Goal: Information Seeking & Learning: Check status

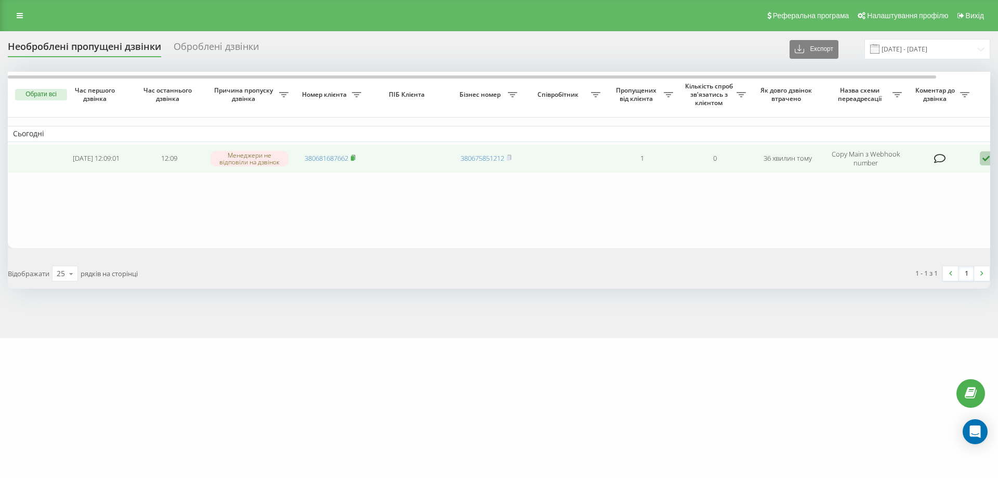
click at [352, 157] on rect at bounding box center [352, 158] width 3 height 5
click at [352, 158] on icon at bounding box center [353, 157] width 5 height 6
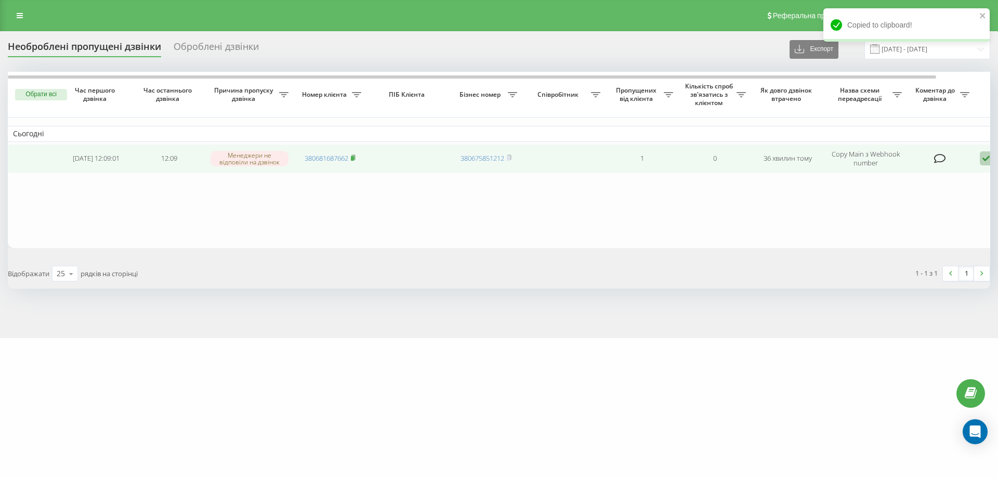
click at [355, 157] on icon at bounding box center [353, 157] width 5 height 6
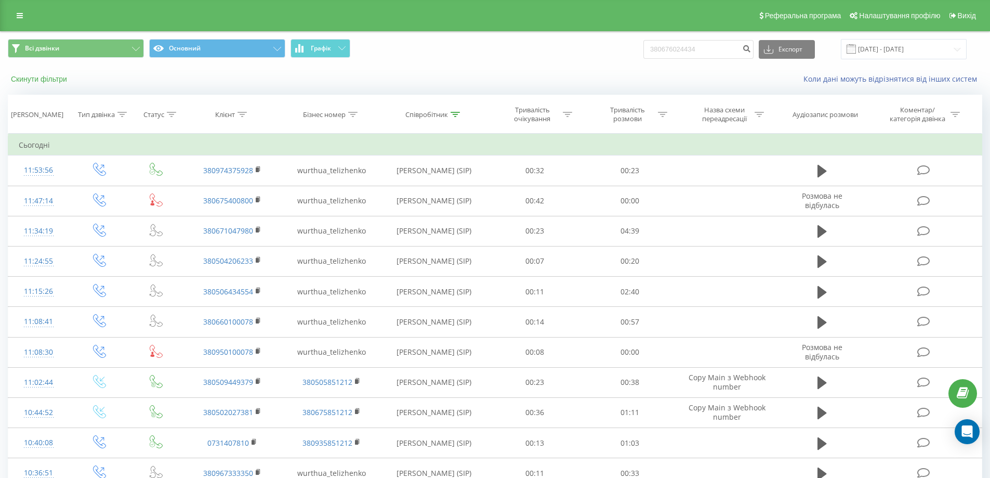
click at [44, 81] on button "Скинути фільтри" at bounding box center [40, 78] width 64 height 9
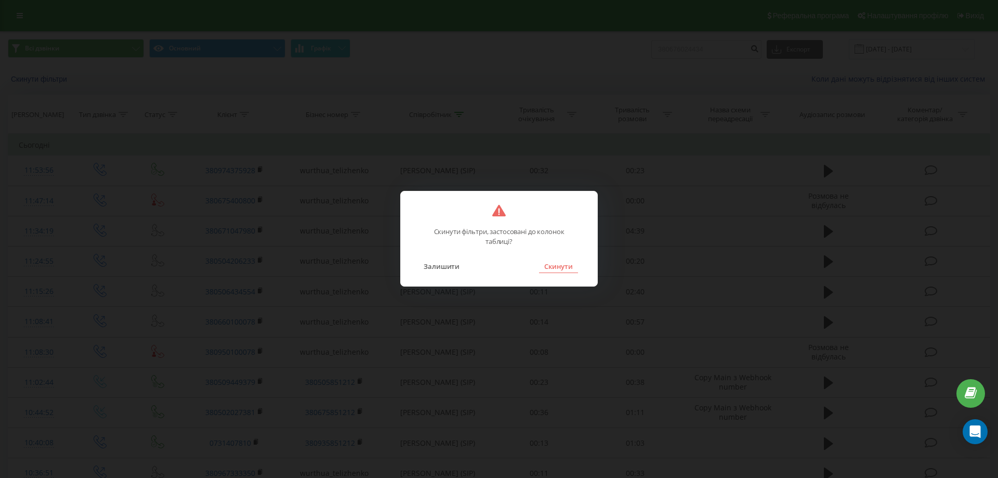
click at [551, 262] on button "Скинути" at bounding box center [558, 266] width 39 height 14
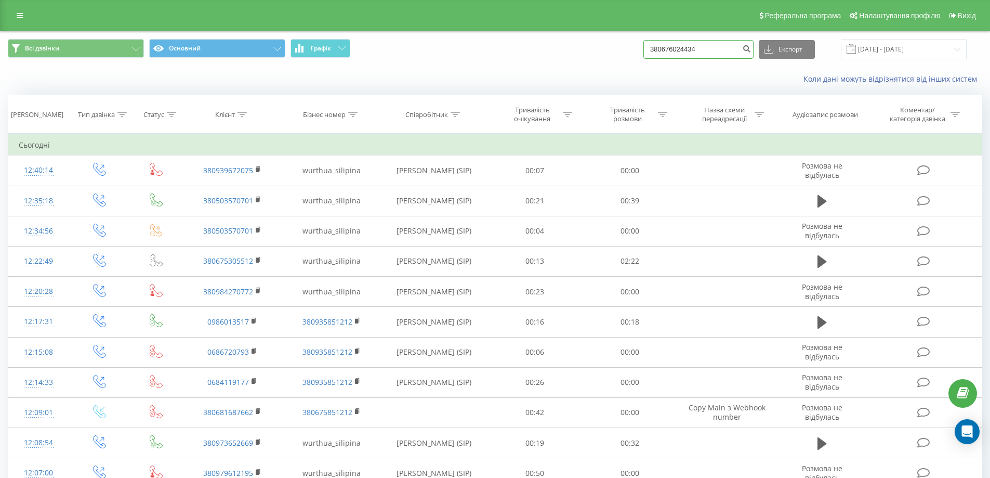
drag, startPoint x: 725, startPoint y: 52, endPoint x: 399, endPoint y: 64, distance: 326.0
click at [399, 65] on div "Всі дзвінки Основний Графік 380676024434 Експорт .csv .xls .xlsx 19.05.2025 - 1…" at bounding box center [495, 49] width 989 height 35
drag, startPoint x: 705, startPoint y: 44, endPoint x: 395, endPoint y: 45, distance: 309.7
click at [385, 43] on div "Всі дзвінки Основний Графік 380676024434 Експорт .csv .xls .xlsx 19.05.2025 - 1…" at bounding box center [495, 49] width 974 height 20
paste input "81687662"
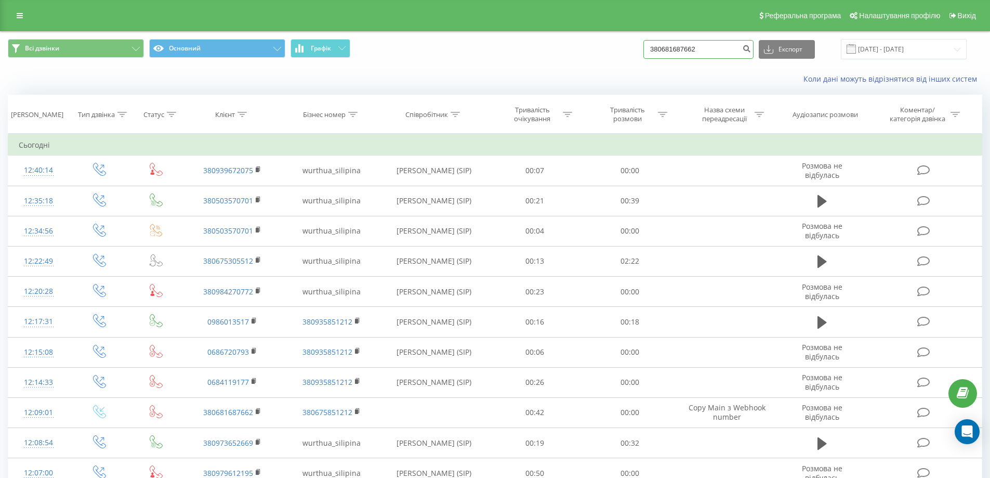
type input "380681687662"
click at [764, 50] on div "380681687662 Експорт .csv .xls .xlsx 19.05.2025 - 19.08.2025" at bounding box center [804, 49] width 323 height 20
click at [751, 50] on icon "submit" at bounding box center [746, 47] width 9 height 6
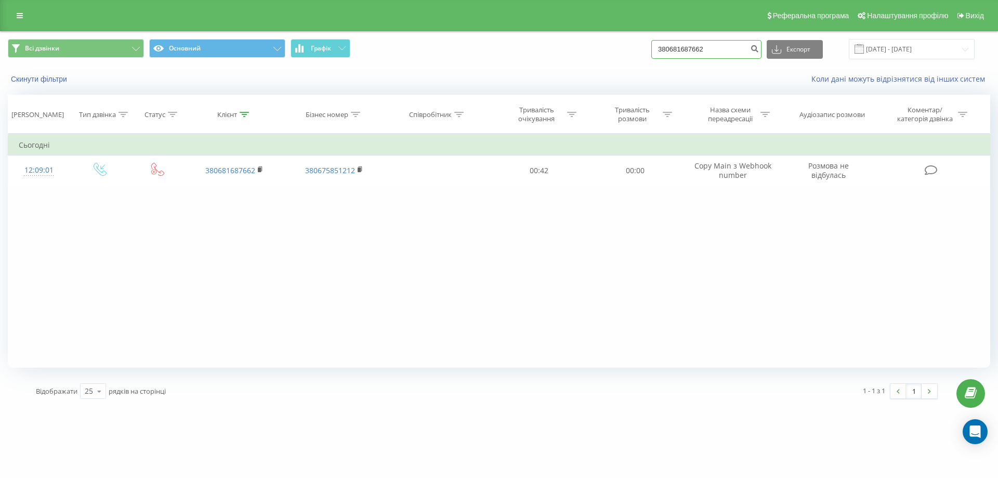
click at [674, 50] on input "380681687662" at bounding box center [706, 49] width 110 height 19
type input "0681687662"
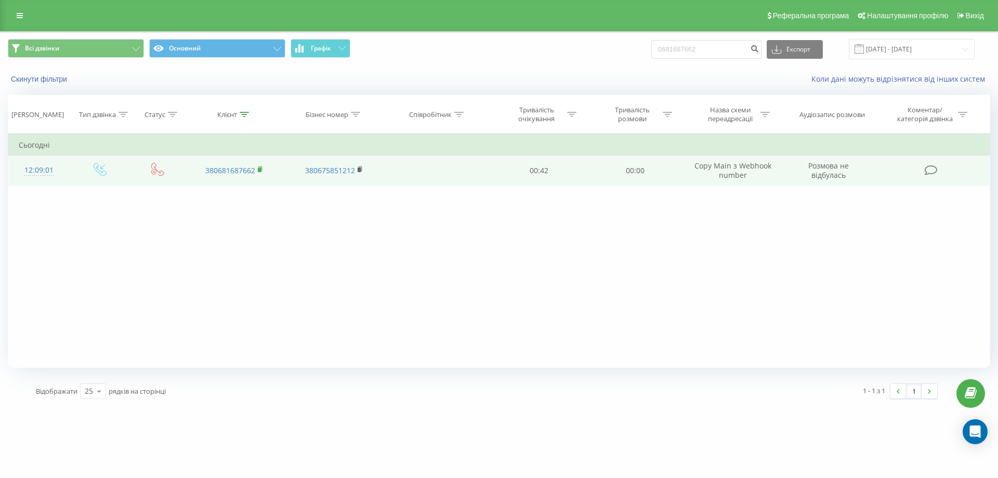
click at [262, 170] on icon at bounding box center [260, 168] width 4 height 5
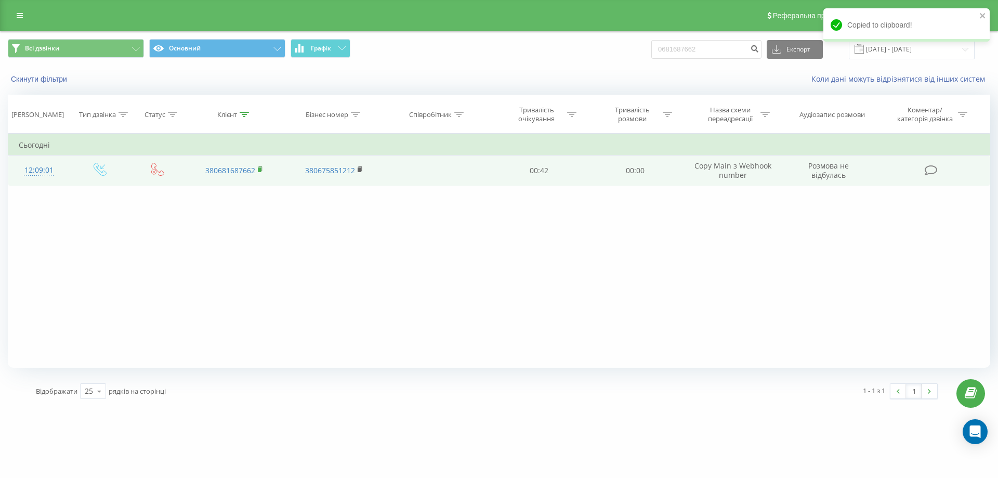
click at [258, 169] on icon at bounding box center [261, 169] width 6 height 7
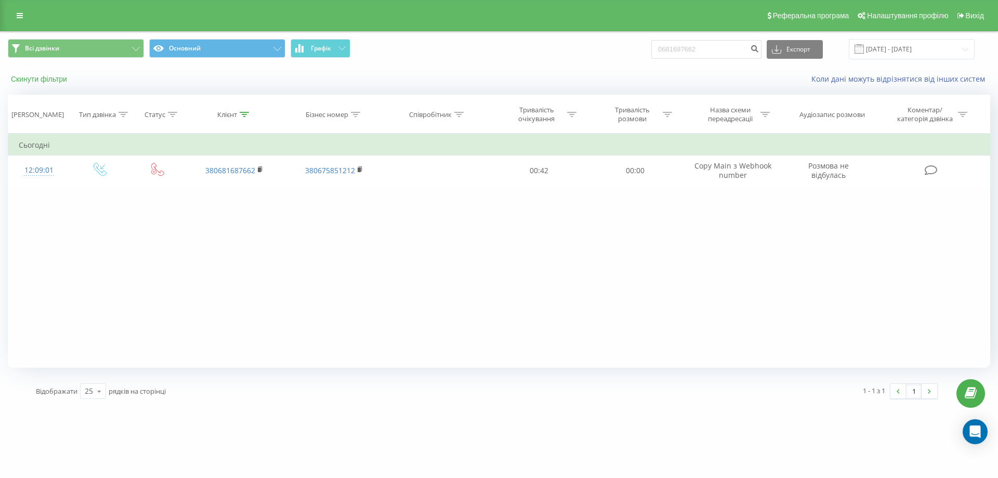
click at [49, 77] on button "Скинути фільтри" at bounding box center [40, 78] width 64 height 9
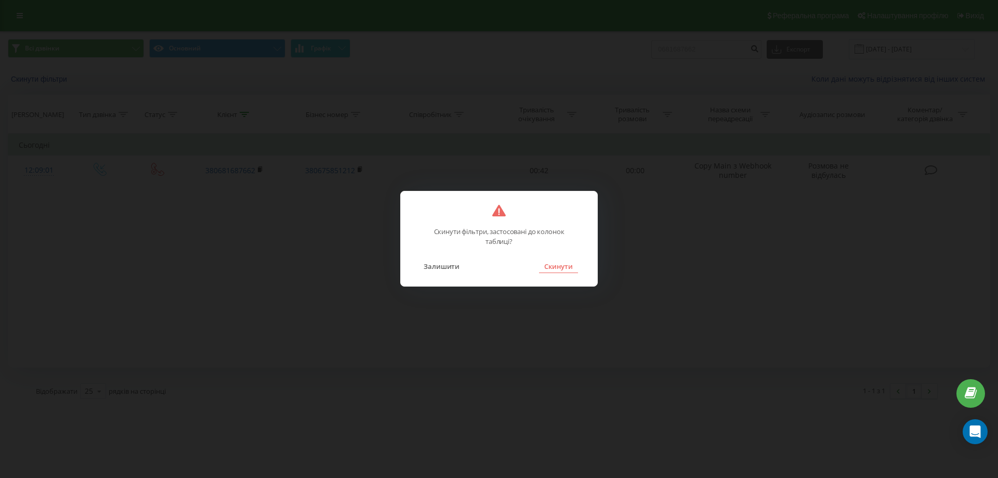
click at [567, 267] on button "Скинути" at bounding box center [558, 266] width 39 height 14
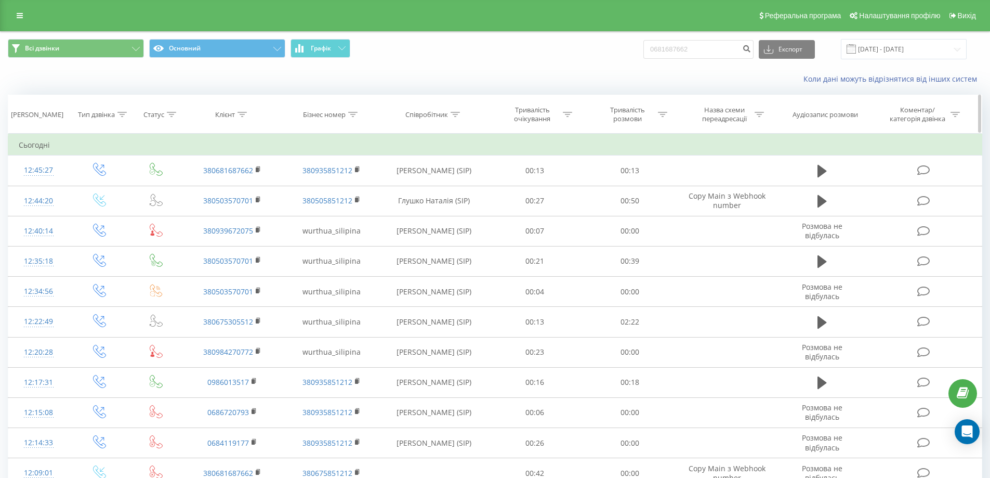
click at [453, 114] on icon at bounding box center [455, 114] width 9 height 5
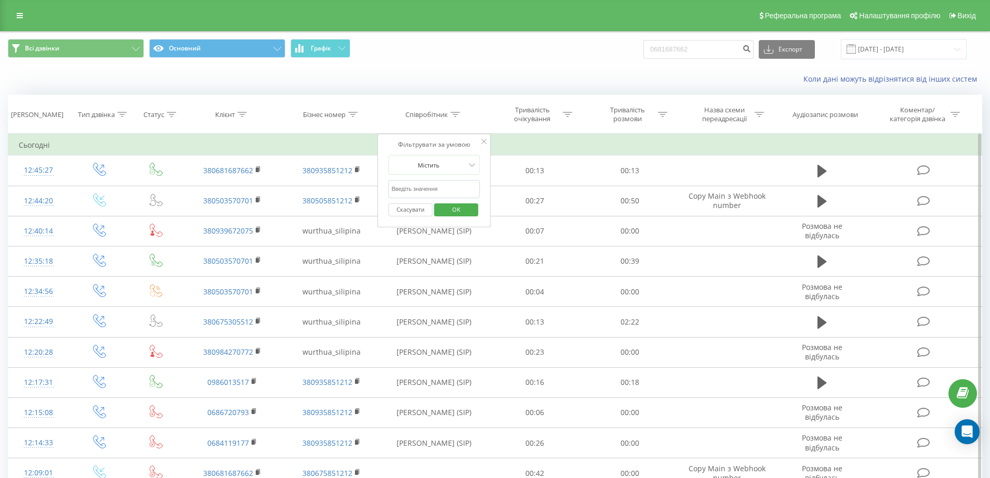
click at [426, 193] on input "text" at bounding box center [433, 189] width 91 height 18
type input "теліженко"
click at [453, 214] on span "OK" at bounding box center [456, 209] width 29 height 16
